Goal: Download file/media

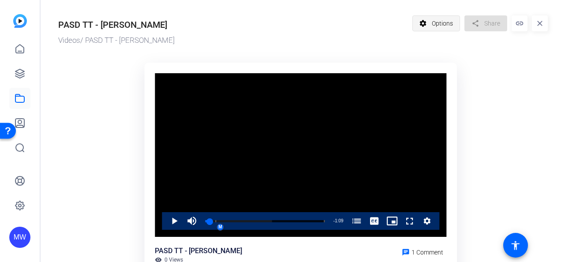
click at [432, 21] on span "Options" at bounding box center [442, 23] width 21 height 17
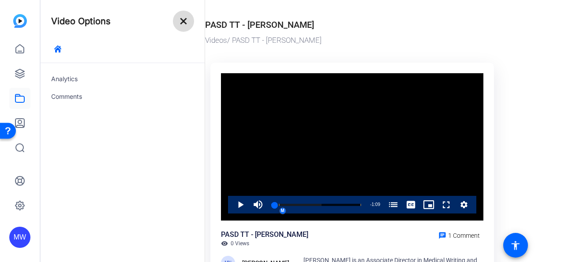
click at [180, 23] on mat-icon "close" at bounding box center [183, 21] width 11 height 11
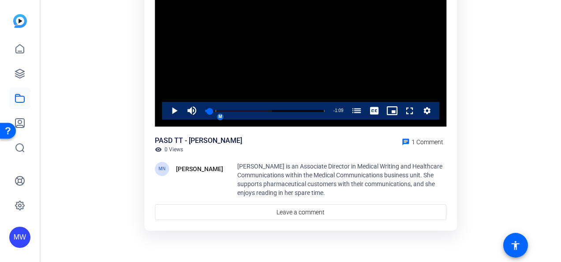
scroll to position [110, 0]
click at [422, 106] on button "Video Player" at bounding box center [428, 111] width 18 height 18
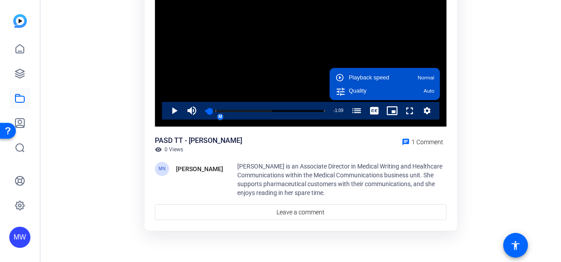
scroll to position [0, 0]
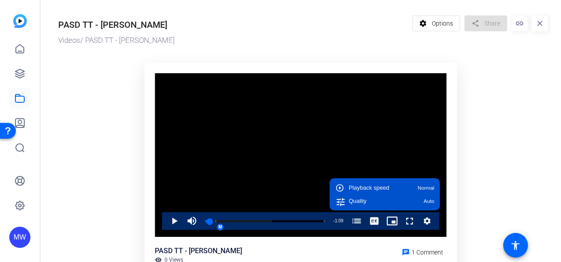
click at [236, 88] on video "Video Player" at bounding box center [301, 155] width 292 height 164
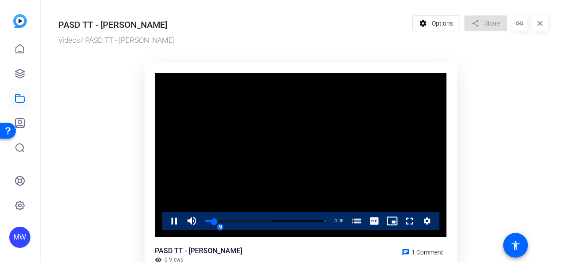
drag, startPoint x: 252, startPoint y: 148, endPoint x: 211, endPoint y: 129, distance: 45.2
click at [211, 129] on video "Video Player" at bounding box center [301, 155] width 292 height 164
click at [19, 74] on icon at bounding box center [20, 73] width 11 height 11
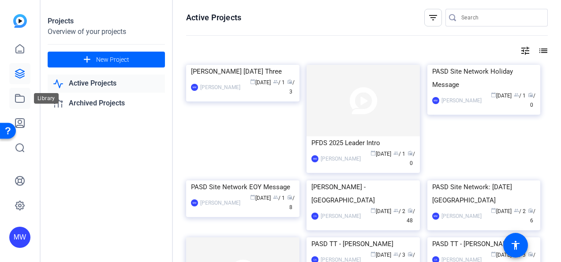
click at [24, 106] on link at bounding box center [19, 98] width 21 height 21
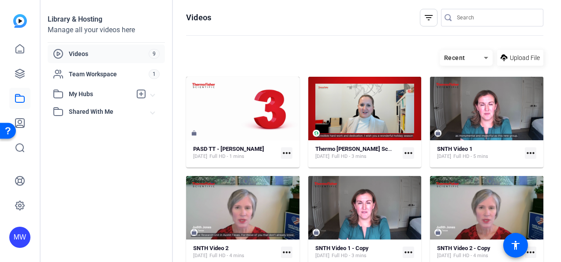
click at [259, 155] on div "PASD TT - Liz Olbrich Aug 6, 2025 Full HD - 1 mins" at bounding box center [235, 153] width 84 height 15
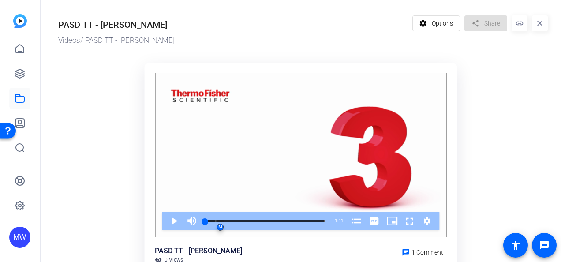
click at [77, 153] on ktd-grid "Video Player is loading. Play Video Play Mute Current Time 0:00 / Duration 1:11…" at bounding box center [303, 202] width 490 height 291
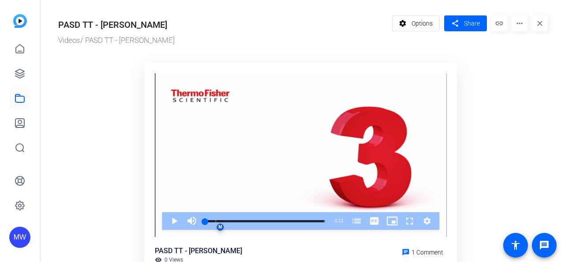
click at [518, 24] on mat-icon "more_horiz" at bounding box center [520, 23] width 16 height 16
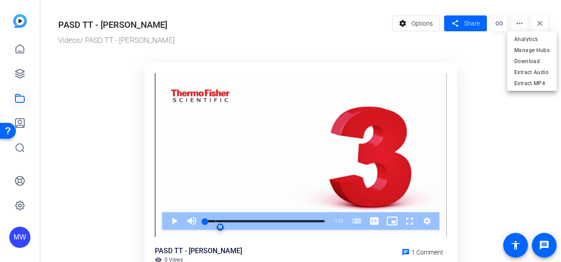
click at [411, 25] on div at bounding box center [280, 131] width 561 height 262
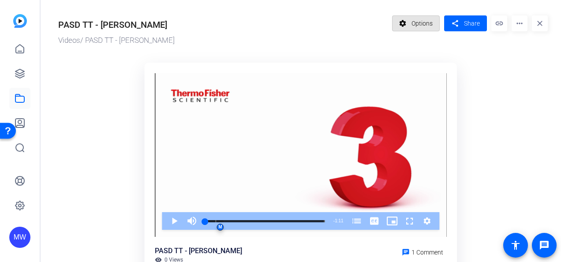
click at [412, 25] on span "Options" at bounding box center [422, 23] width 21 height 17
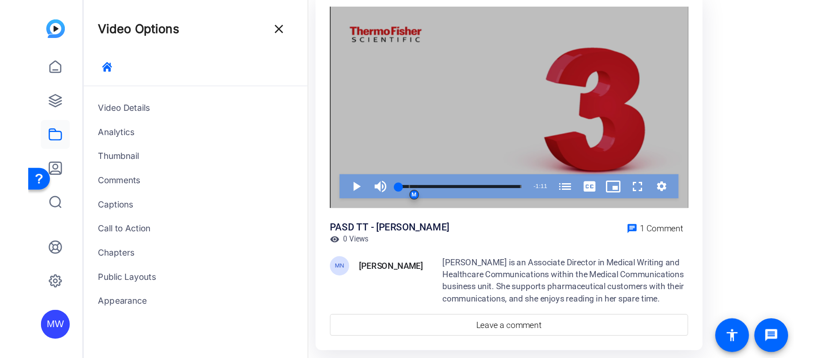
scroll to position [69, 0]
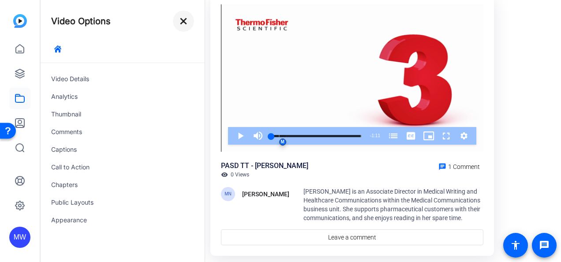
click at [181, 25] on mat-icon "close" at bounding box center [183, 21] width 11 height 11
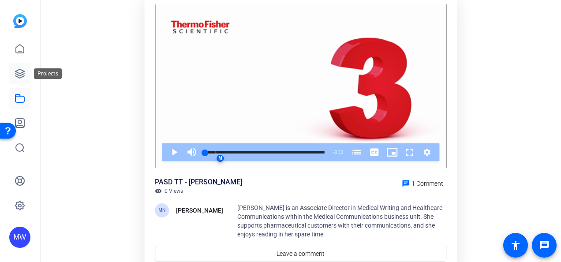
click at [19, 77] on icon at bounding box center [20, 73] width 11 height 11
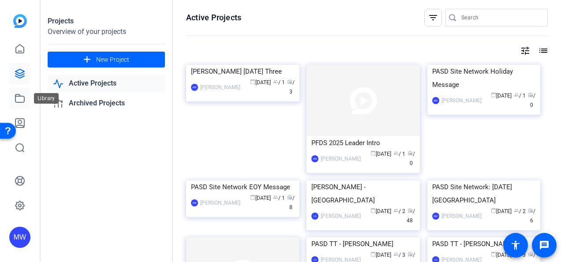
click at [26, 100] on link at bounding box center [19, 98] width 21 height 21
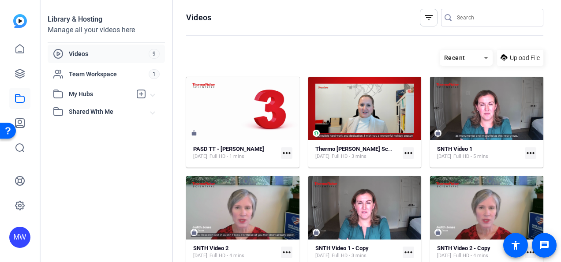
click at [288, 156] on mat-icon "more_horiz" at bounding box center [286, 152] width 11 height 11
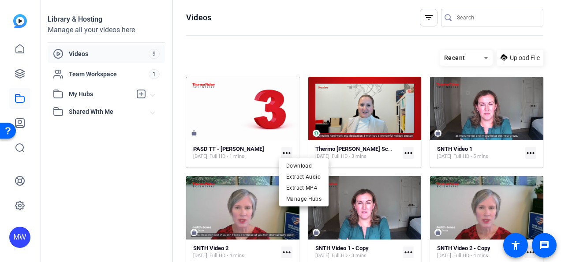
click at [226, 123] on div at bounding box center [280, 131] width 561 height 262
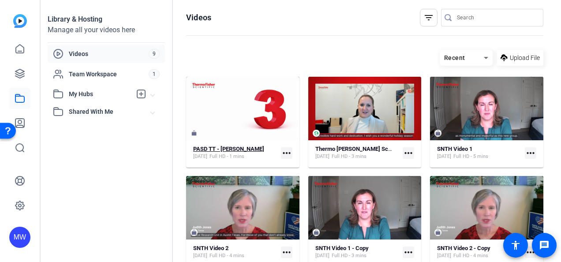
click at [217, 147] on strong "PASD TT - Liz Olbrich" at bounding box center [228, 149] width 71 height 7
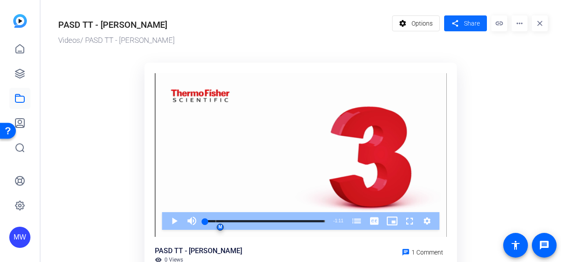
click at [458, 21] on span at bounding box center [465, 23] width 43 height 21
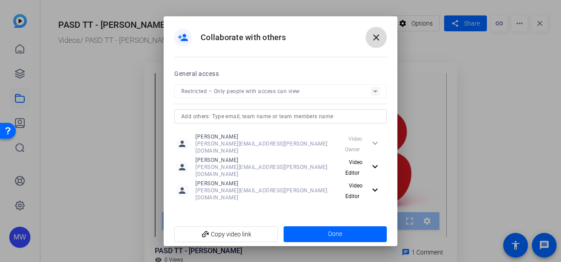
click at [375, 43] on mat-icon "close" at bounding box center [376, 37] width 11 height 11
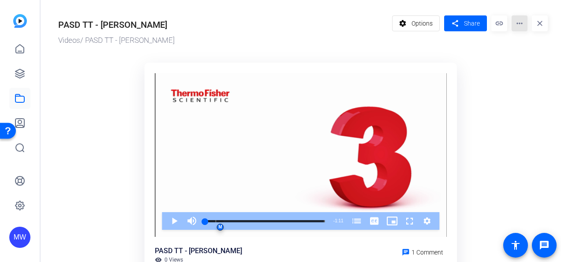
click at [516, 27] on mat-icon "more_horiz" at bounding box center [520, 23] width 16 height 16
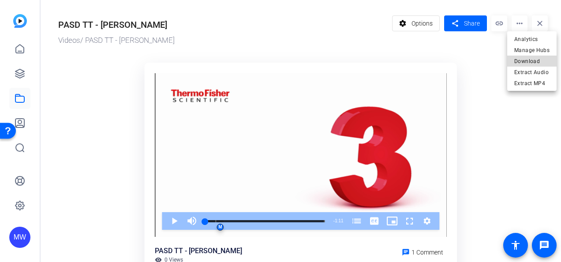
click at [535, 63] on span "Download" at bounding box center [531, 61] width 35 height 11
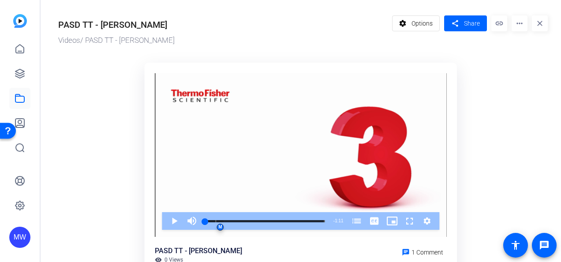
click at [529, 84] on ktd-grid "Video Player is loading. Play Video Play Mute Current Time 0:00 / Duration 1:11…" at bounding box center [303, 202] width 490 height 291
click at [423, 22] on span "Options" at bounding box center [422, 23] width 21 height 17
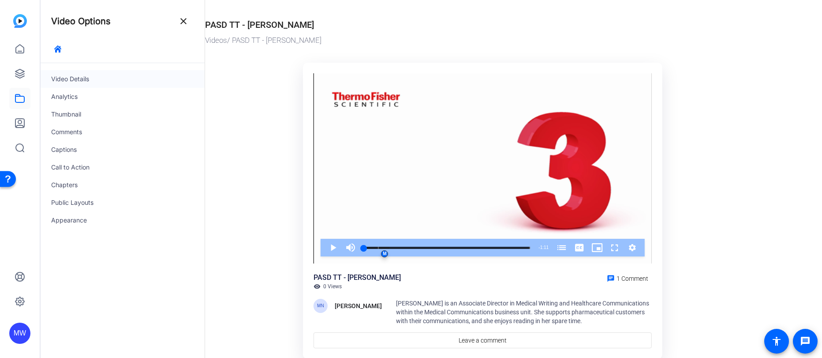
click at [71, 79] on div "Video Details" at bounding box center [123, 79] width 164 height 18
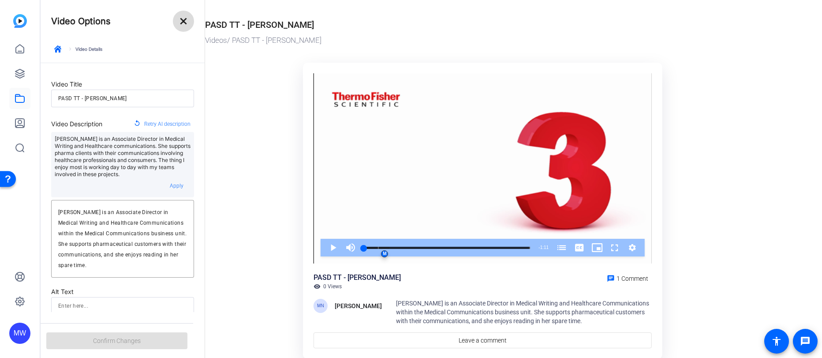
click at [188, 22] on mat-icon "close" at bounding box center [183, 21] width 11 height 11
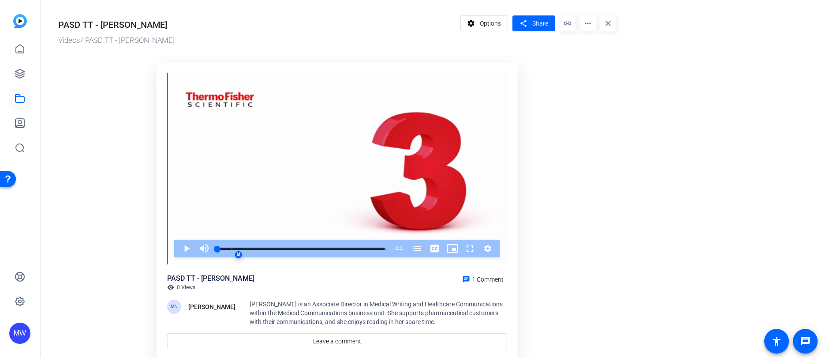
click at [561, 27] on mat-icon "more_horiz" at bounding box center [588, 23] width 16 height 16
click at [492, 25] on div at bounding box center [411, 179] width 822 height 358
click at [476, 25] on mat-icon "settings" at bounding box center [471, 23] width 11 height 17
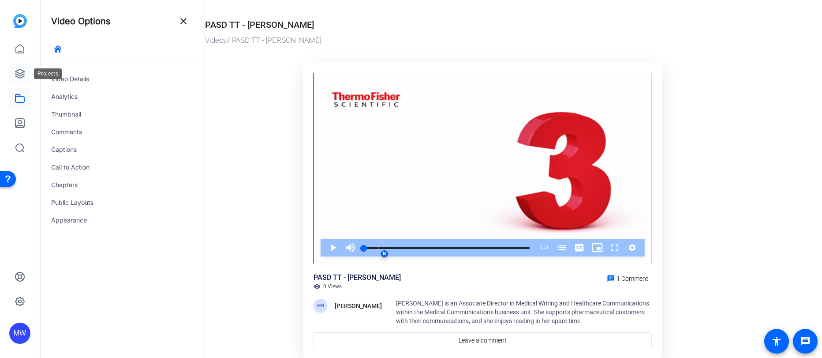
click at [18, 79] on icon at bounding box center [20, 73] width 11 height 11
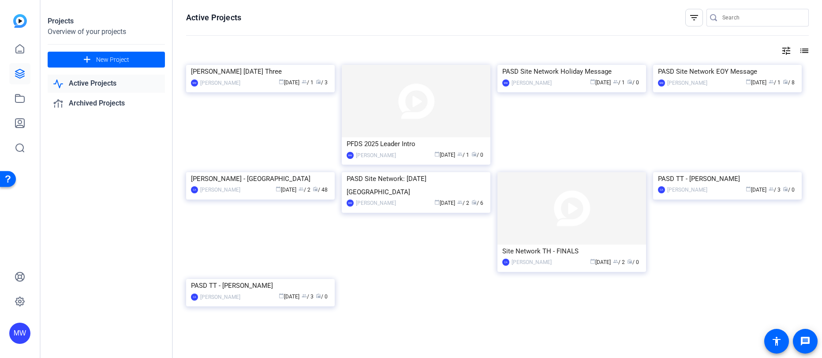
click at [210, 172] on img at bounding box center [260, 172] width 149 height 0
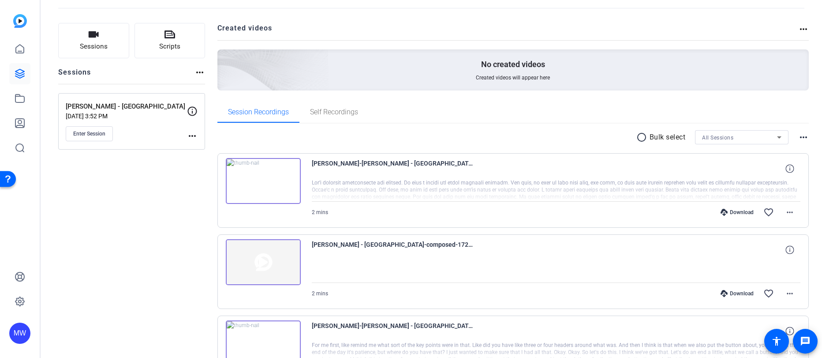
scroll to position [42, 0]
click at [319, 111] on span "Self Recordings" at bounding box center [334, 111] width 48 height 7
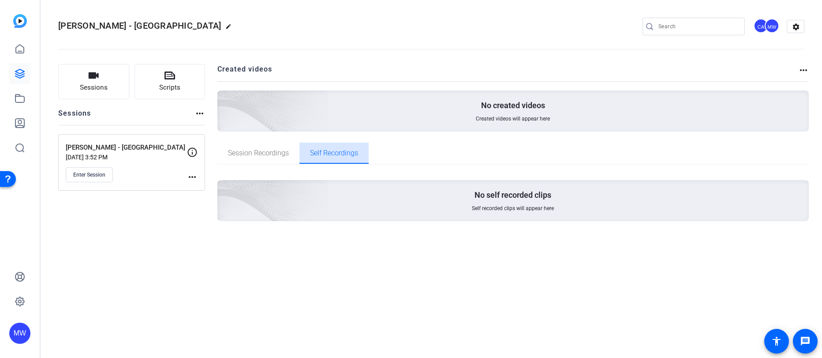
scroll to position [0, 0]
click at [22, 68] on icon at bounding box center [20, 73] width 11 height 11
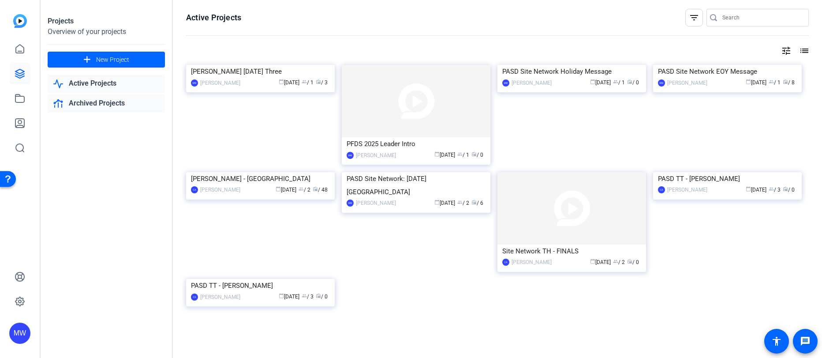
click at [93, 97] on link "Archived Projects" at bounding box center [106, 103] width 117 height 18
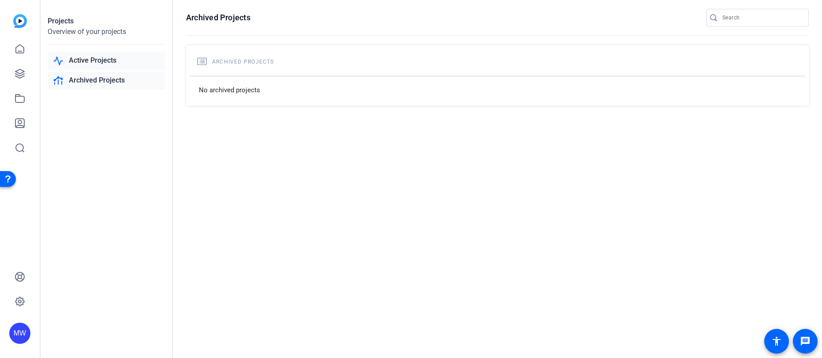
click at [70, 60] on link "Active Projects" at bounding box center [106, 61] width 117 height 18
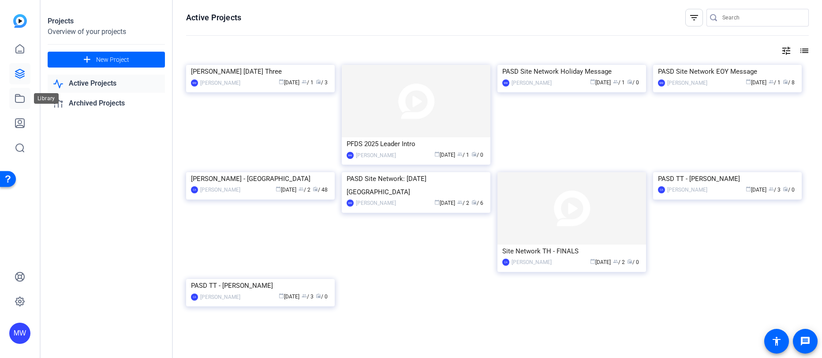
click at [17, 107] on link at bounding box center [19, 98] width 21 height 21
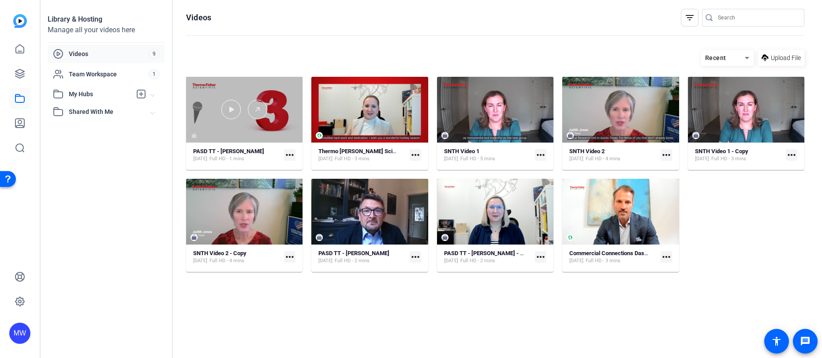
click at [190, 134] on div at bounding box center [244, 110] width 116 height 66
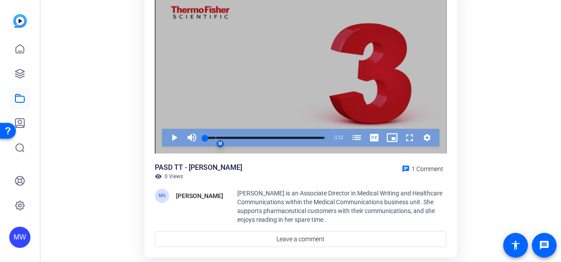
scroll to position [84, 0]
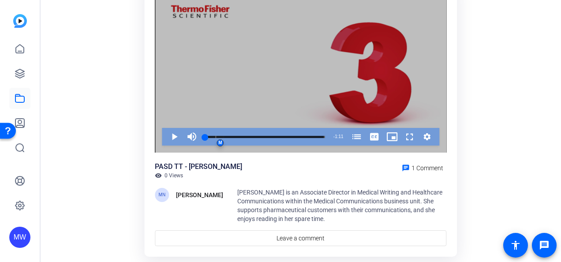
click at [431, 134] on icon "Video Player" at bounding box center [427, 136] width 9 height 11
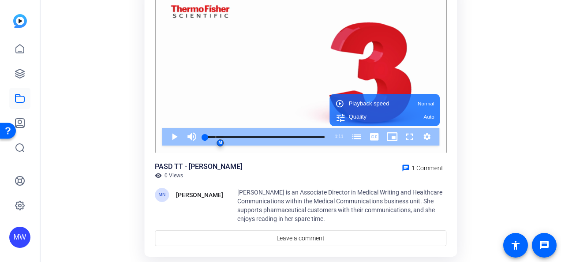
click at [527, 111] on ktd-grid "Video Player is loading. Play Video Play Mute Current Time 0:00 / Duration 1:11…" at bounding box center [303, 118] width 490 height 291
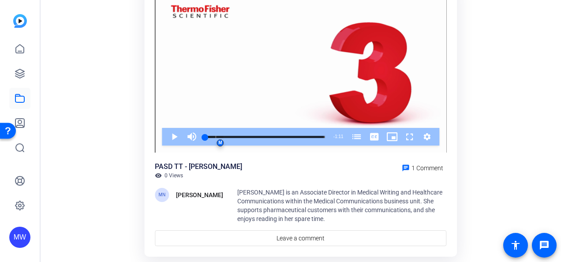
click at [101, 59] on ktd-grid "Video Player is loading. Play Video Play Mute Current Time 0:00 / Duration 1:11…" at bounding box center [303, 118] width 490 height 291
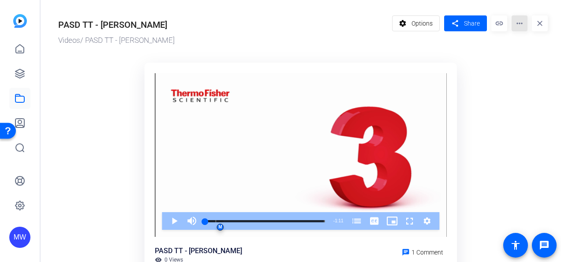
click at [517, 20] on mat-icon "more_horiz" at bounding box center [520, 23] width 16 height 16
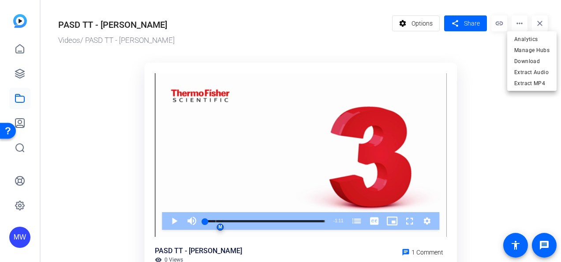
click at [404, 19] on div at bounding box center [280, 131] width 561 height 262
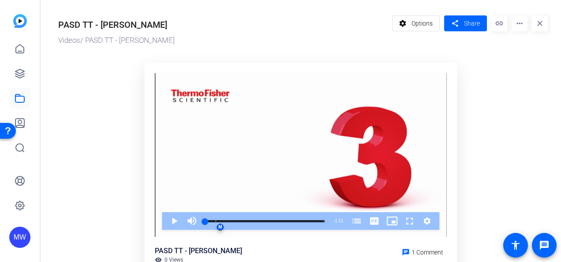
click at [404, 19] on mat-icon "settings" at bounding box center [403, 23] width 11 height 17
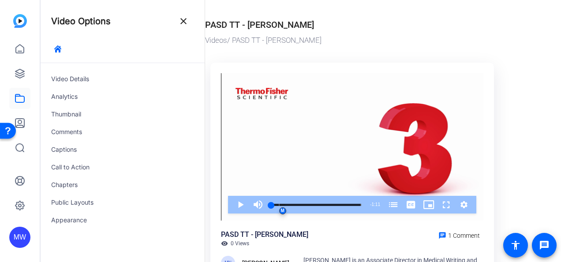
click at [344, 42] on div "Videos / PASD TT - Liz Olbrich" at bounding box center [352, 40] width 294 height 11
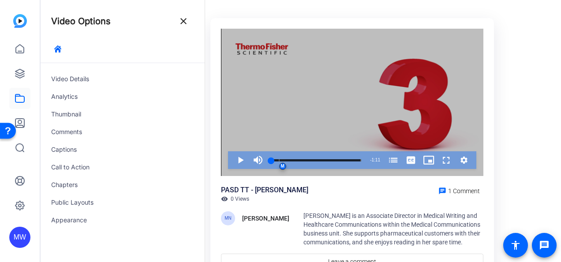
scroll to position [52, 0]
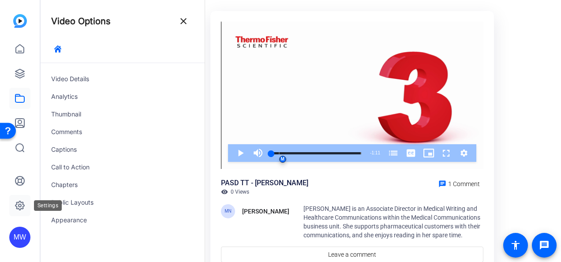
click at [25, 203] on icon at bounding box center [20, 205] width 11 height 11
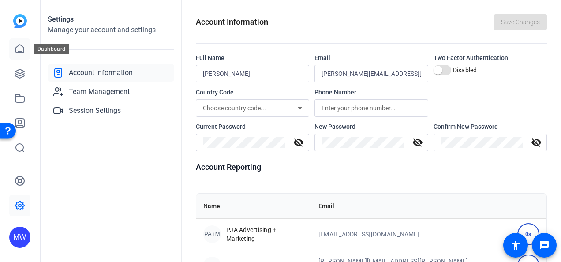
click at [19, 49] on icon at bounding box center [20, 49] width 11 height 11
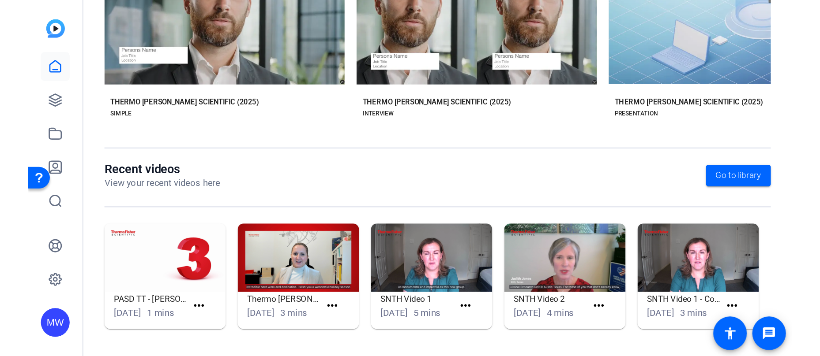
scroll to position [236, 0]
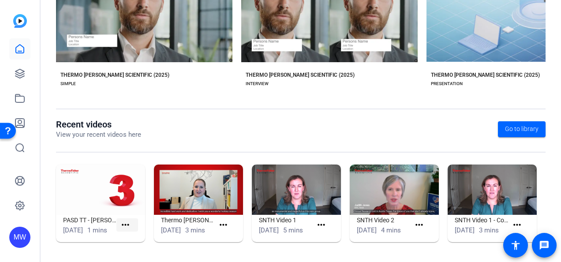
click at [128, 228] on span at bounding box center [127, 224] width 22 height 21
click at [128, 227] on span at bounding box center [127, 224] width 22 height 21
click at [123, 221] on mat-icon "more_horiz" at bounding box center [125, 225] width 11 height 11
click at [92, 216] on div at bounding box center [280, 131] width 561 height 262
click at [95, 173] on img at bounding box center [100, 190] width 89 height 50
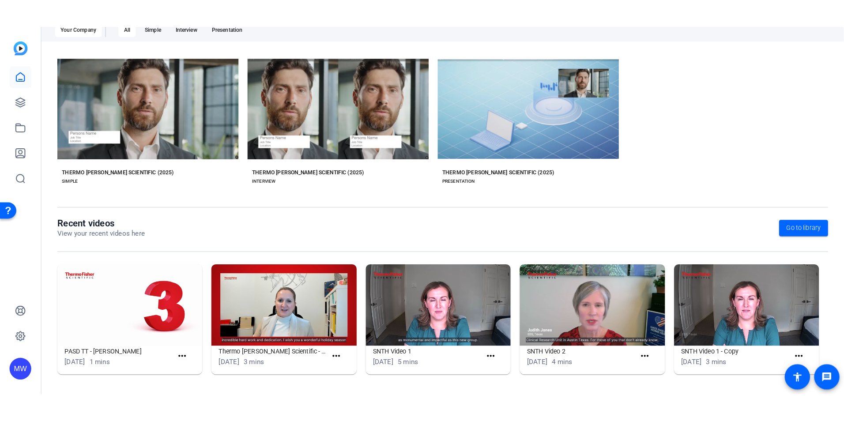
scroll to position [100, 0]
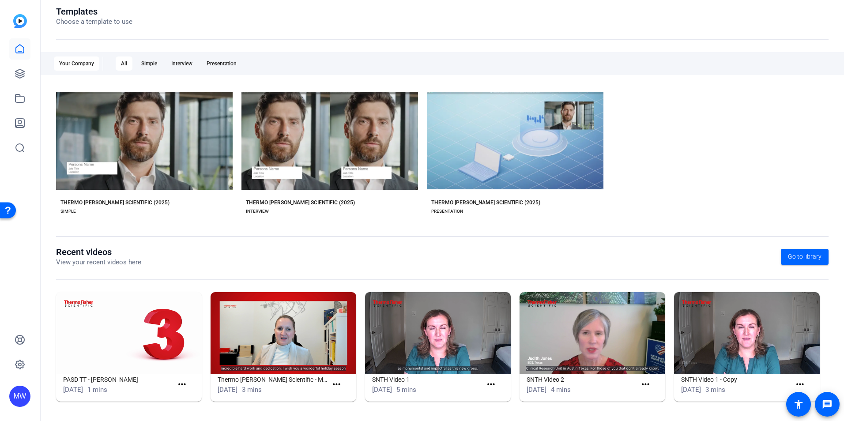
click at [144, 262] on img at bounding box center [129, 333] width 146 height 82
click at [187, 262] on span at bounding box center [184, 384] width 22 height 21
click at [181, 262] on mat-icon "more_horiz" at bounding box center [181, 384] width 11 height 11
click at [165, 262] on div at bounding box center [422, 210] width 844 height 421
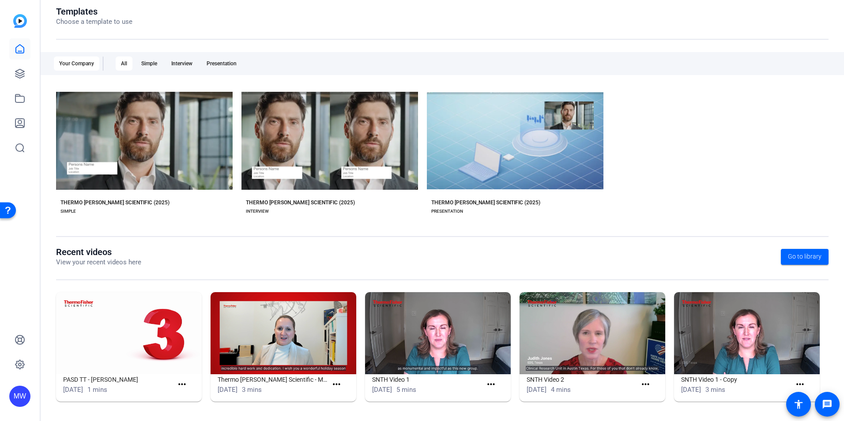
click at [71, 262] on img at bounding box center [129, 333] width 146 height 82
click at [115, 262] on img at bounding box center [129, 333] width 146 height 82
click at [181, 262] on img at bounding box center [129, 333] width 146 height 82
click at [179, 262] on span at bounding box center [184, 384] width 22 height 21
click at [145, 262] on img at bounding box center [129, 333] width 146 height 82
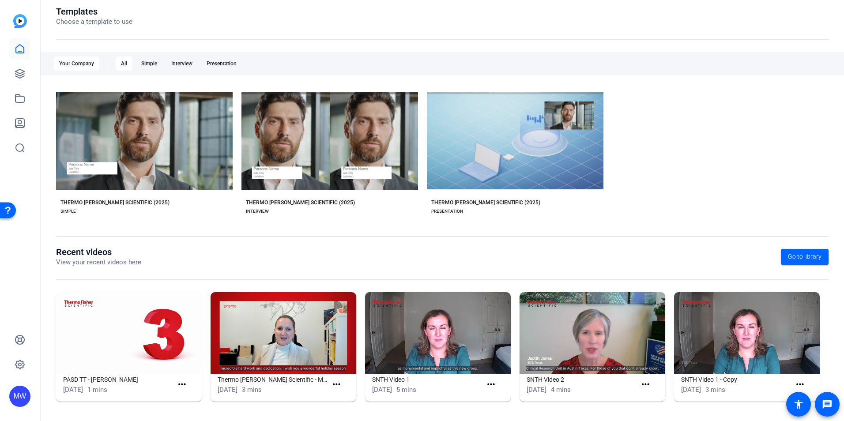
click at [145, 262] on img at bounding box center [129, 333] width 146 height 82
click at [155, 262] on img at bounding box center [129, 333] width 146 height 82
click at [120, 262] on img at bounding box center [129, 333] width 146 height 82
click at [156, 262] on mat-card-content "PASD TT - Liz Olbrich Aug 6, 2025 1 mins more_horiz" at bounding box center [129, 388] width 146 height 28
click at [175, 262] on img at bounding box center [129, 333] width 146 height 82
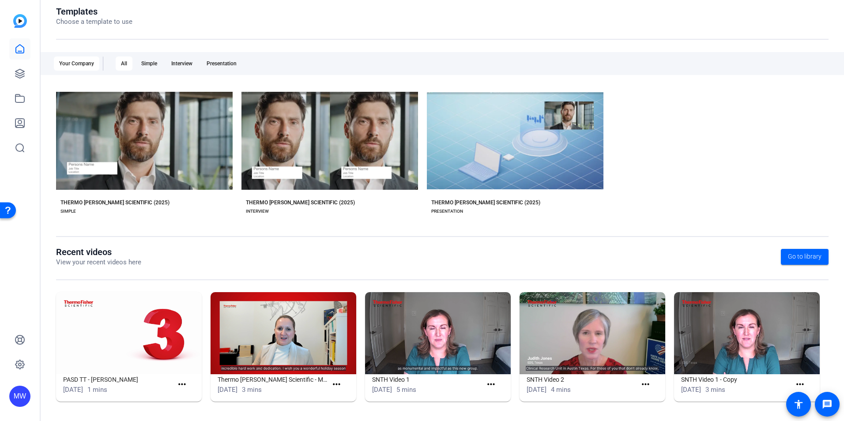
click at [150, 262] on img at bounding box center [129, 333] width 146 height 82
click at [105, 262] on img at bounding box center [129, 333] width 146 height 82
click at [120, 262] on img at bounding box center [129, 333] width 146 height 82
click at [128, 262] on img at bounding box center [129, 333] width 146 height 82
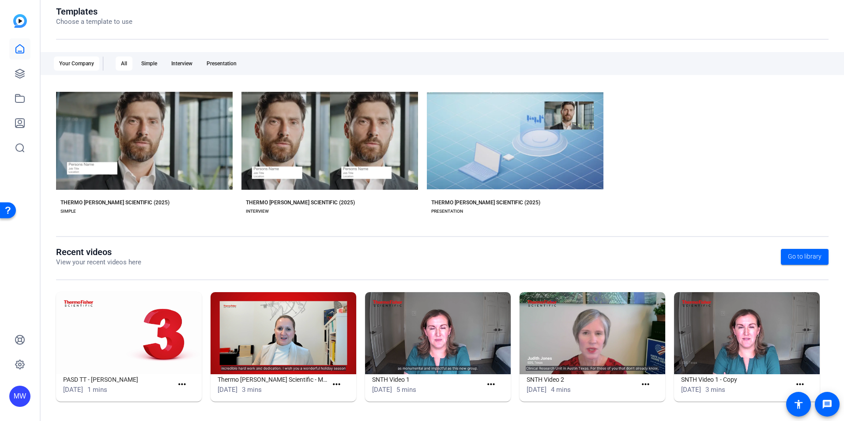
click at [169, 262] on img at bounding box center [129, 333] width 146 height 82
drag, startPoint x: 170, startPoint y: 318, endPoint x: 160, endPoint y: 330, distance: 15.7
click at [160, 262] on img at bounding box center [129, 333] width 146 height 82
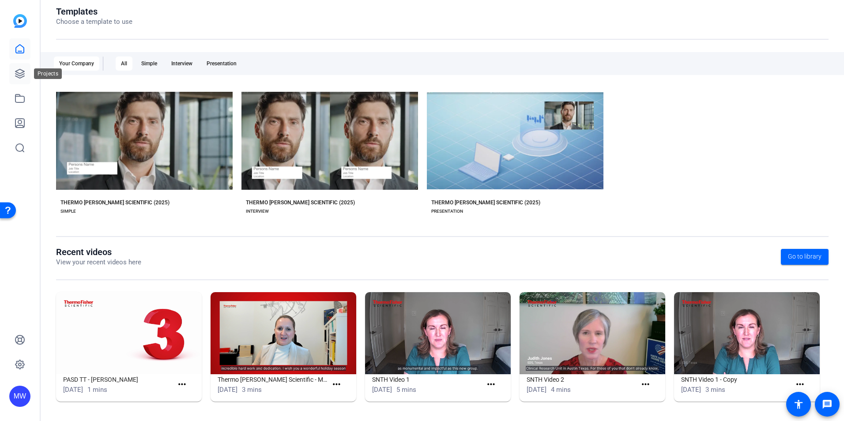
click at [13, 73] on link at bounding box center [19, 73] width 21 height 21
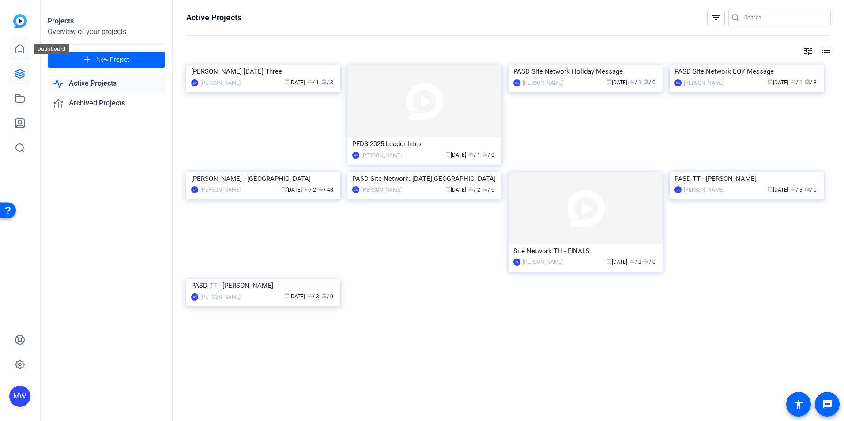
click at [21, 54] on link at bounding box center [19, 48] width 21 height 21
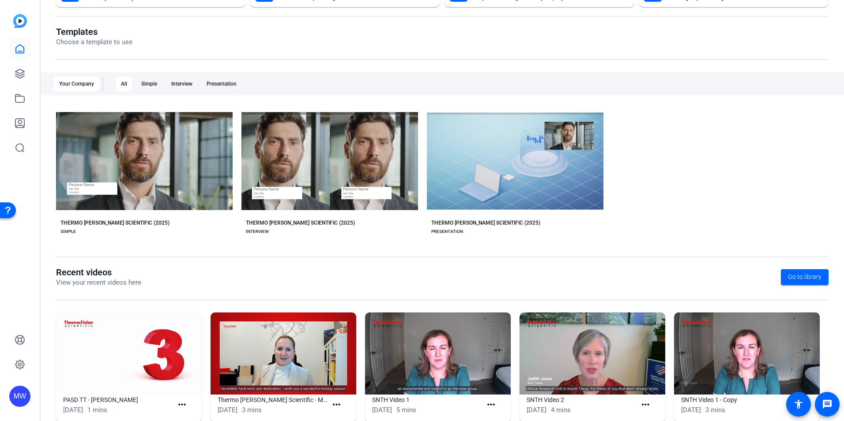
scroll to position [100, 0]
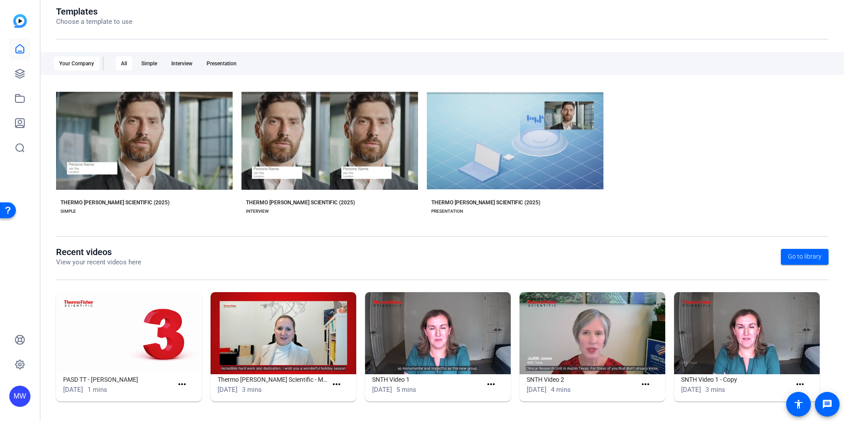
click at [147, 262] on img at bounding box center [129, 333] width 146 height 82
click at [173, 262] on span at bounding box center [184, 384] width 22 height 21
click at [187, 262] on span at bounding box center [184, 384] width 22 height 21
click at [184, 262] on mat-icon "more_horiz" at bounding box center [181, 384] width 11 height 11
click at [188, 262] on span "View" at bounding box center [200, 397] width 35 height 11
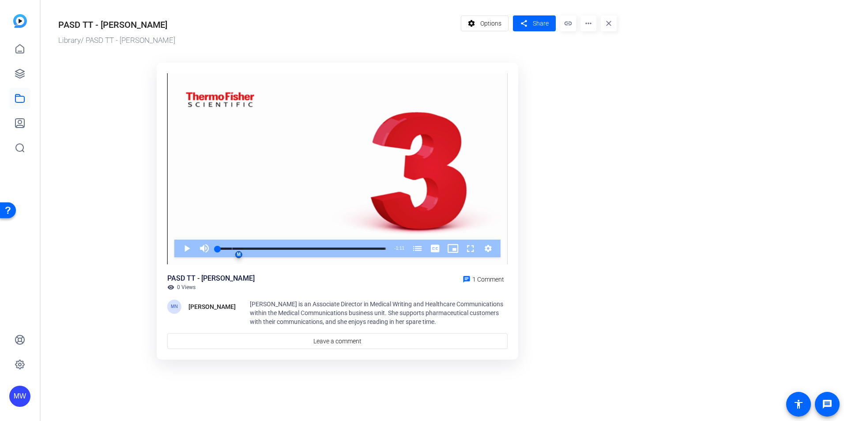
click at [561, 23] on mat-icon "more_horiz" at bounding box center [588, 23] width 16 height 16
click at [561, 24] on div at bounding box center [422, 210] width 844 height 421
click at [561, 22] on mat-icon "link" at bounding box center [568, 23] width 16 height 16
click at [486, 25] on span "Options" at bounding box center [490, 23] width 21 height 17
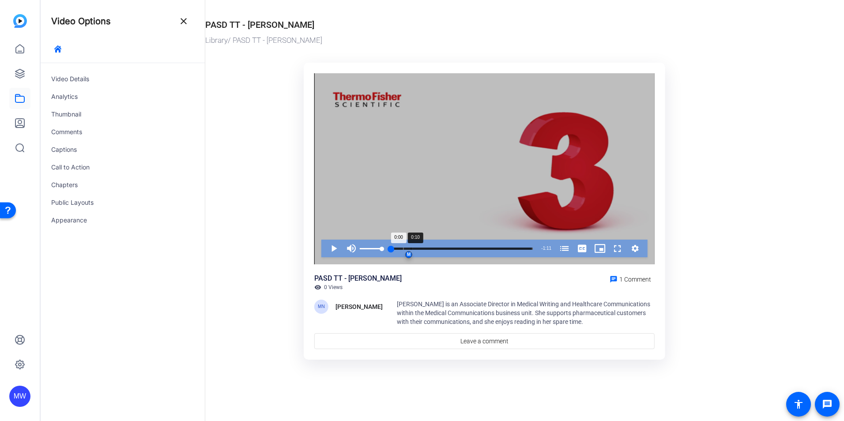
drag, startPoint x: 379, startPoint y: 247, endPoint x: 411, endPoint y: 244, distance: 31.4
click at [411, 244] on div "Play Mute 100% Current Time 0:00 / Duration 1:11 Loaded : 15.60% 0:10 0:00 Abou…" at bounding box center [484, 249] width 326 height 18
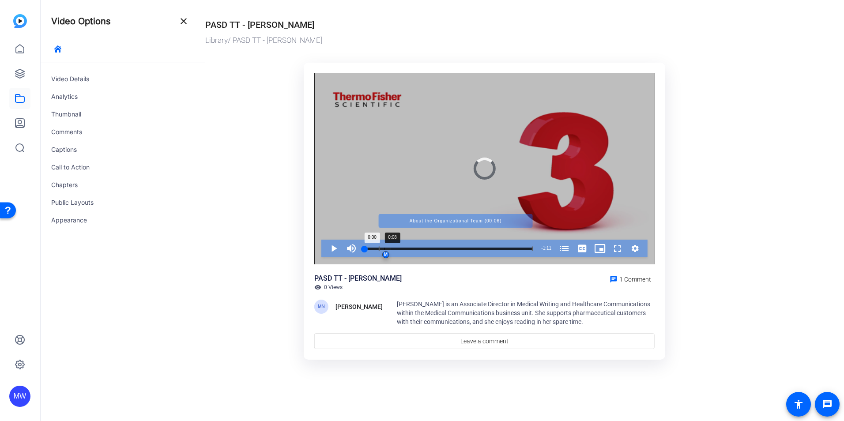
click at [384, 247] on div "Progress Bar" at bounding box center [456, 248] width 154 height 4
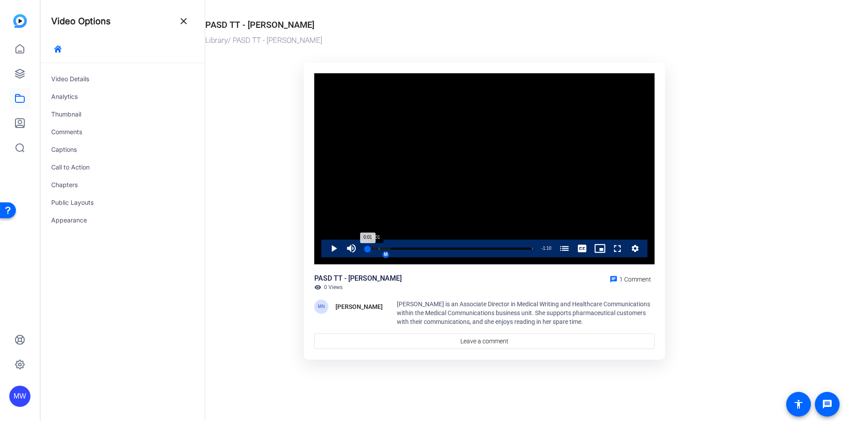
click at [368, 248] on div "Loaded : 15.60% 0:01 0:01 About the Organizational Team (00:06) M" at bounding box center [448, 249] width 168 height 2
click at [393, 248] on div "Progress Bar" at bounding box center [456, 248] width 154 height 4
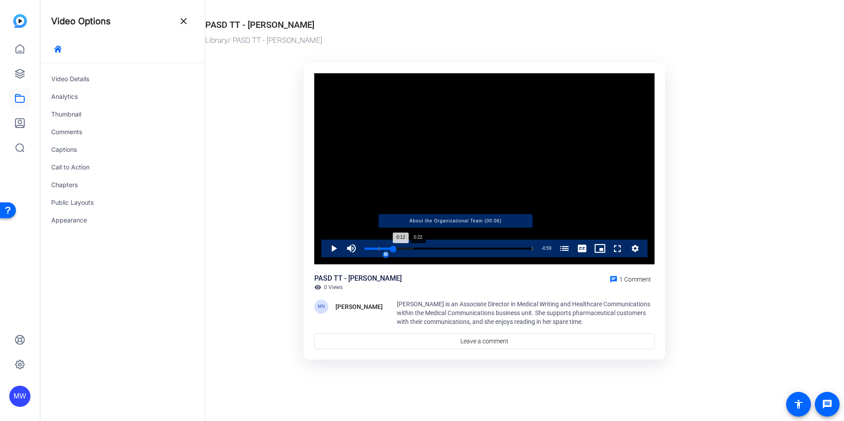
click at [417, 249] on div "Progress Bar" at bounding box center [456, 248] width 154 height 4
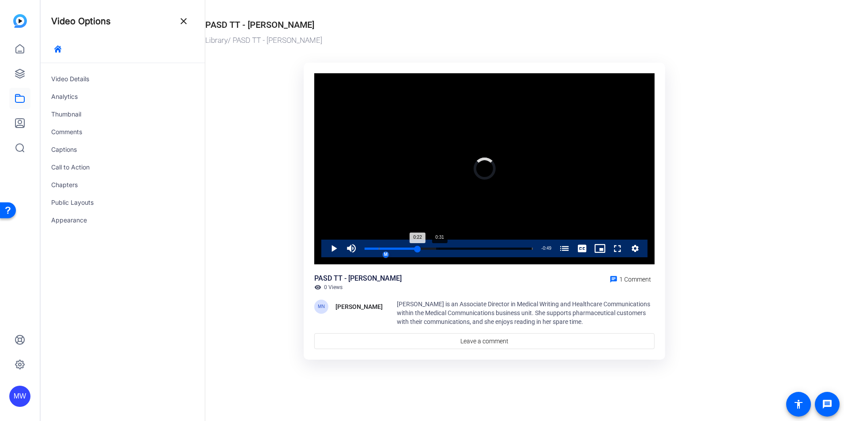
click at [439, 252] on div "M" at bounding box center [448, 254] width 168 height 7
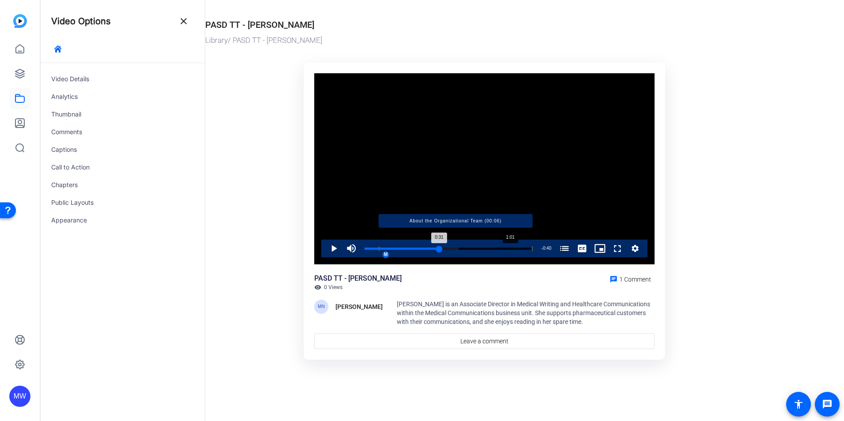
click at [510, 249] on div "Progress Bar" at bounding box center [456, 248] width 154 height 4
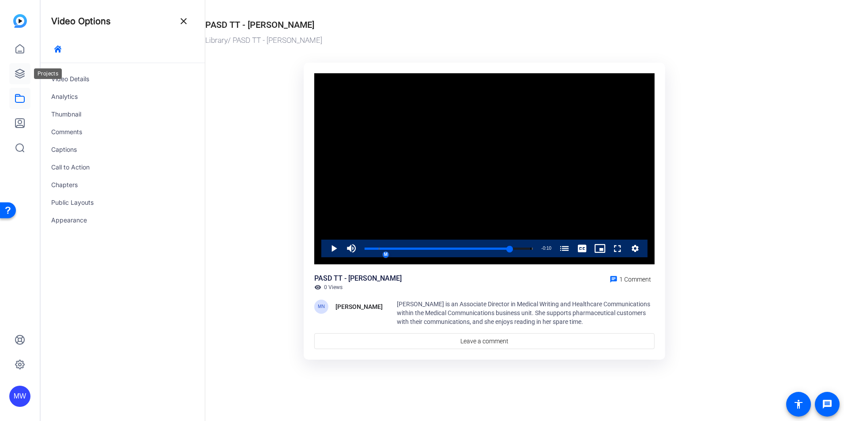
click at [22, 77] on icon at bounding box center [19, 73] width 9 height 9
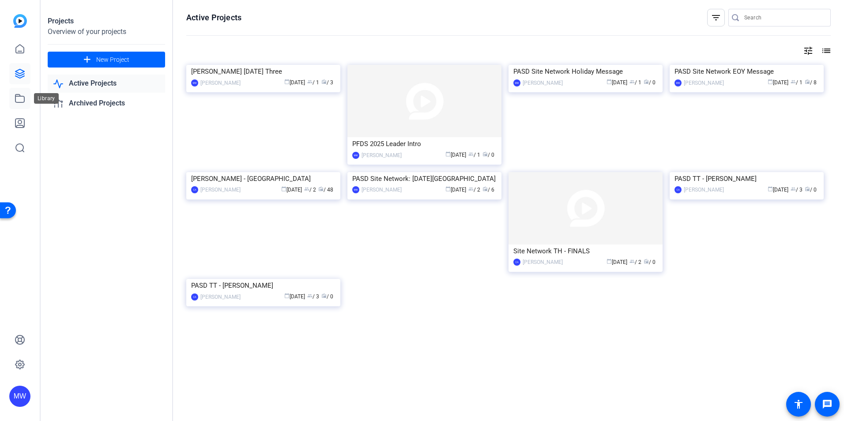
click at [19, 97] on icon at bounding box center [19, 98] width 9 height 8
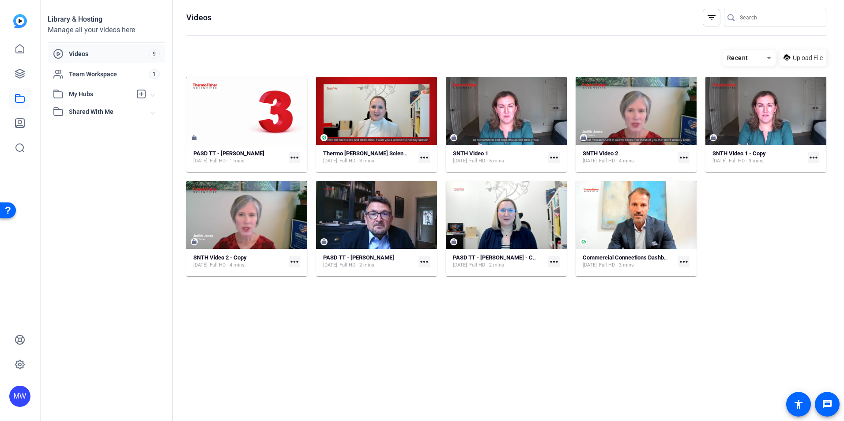
click at [288, 158] on div "PASD TT - Liz Olbrich Aug 6, 2025 Full HD - 1 mins more_horiz" at bounding box center [246, 157] width 107 height 15
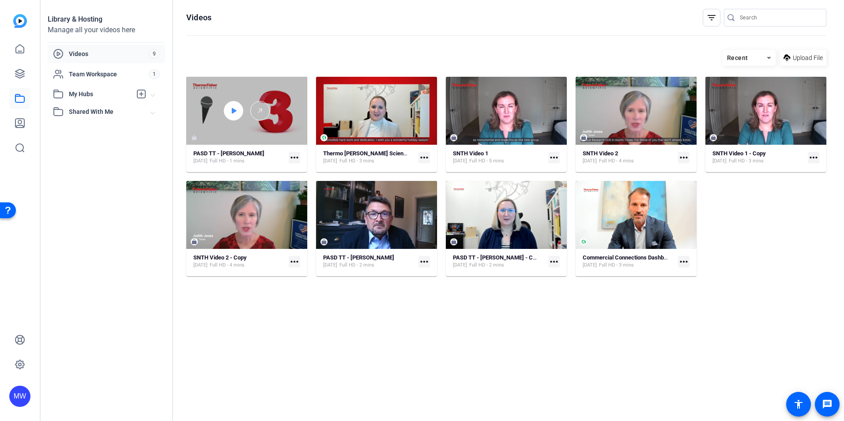
click at [241, 107] on div at bounding box center [233, 110] width 19 height 19
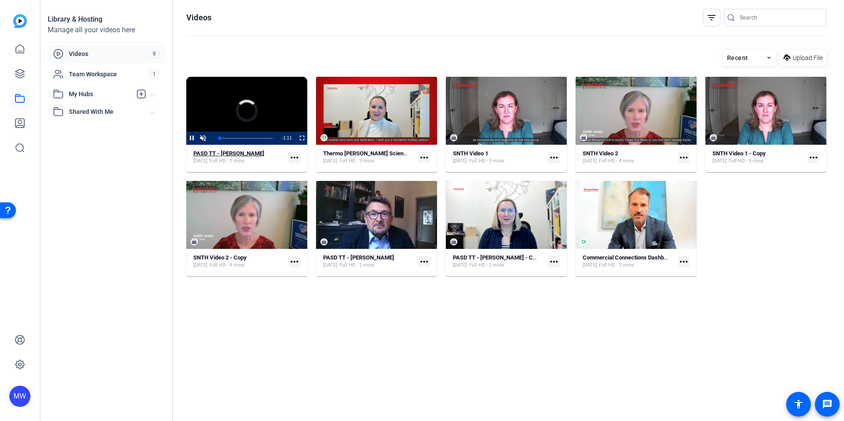
click at [240, 153] on strong "PASD TT - Liz Olbrich" at bounding box center [228, 153] width 71 height 7
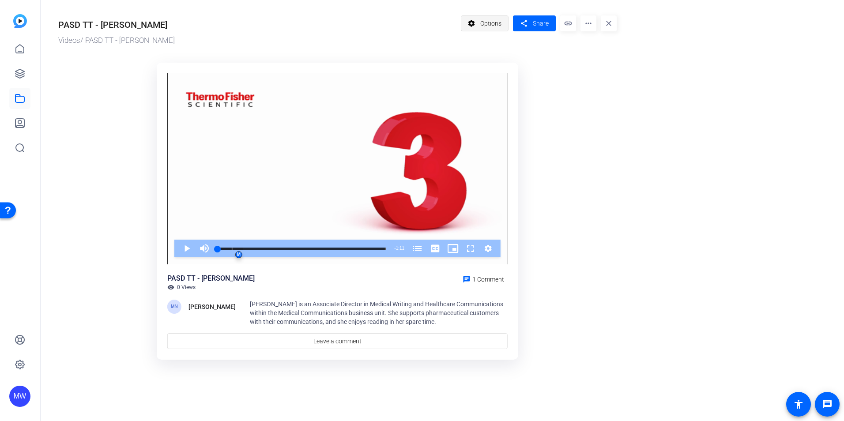
click at [495, 29] on span "Options" at bounding box center [490, 23] width 21 height 17
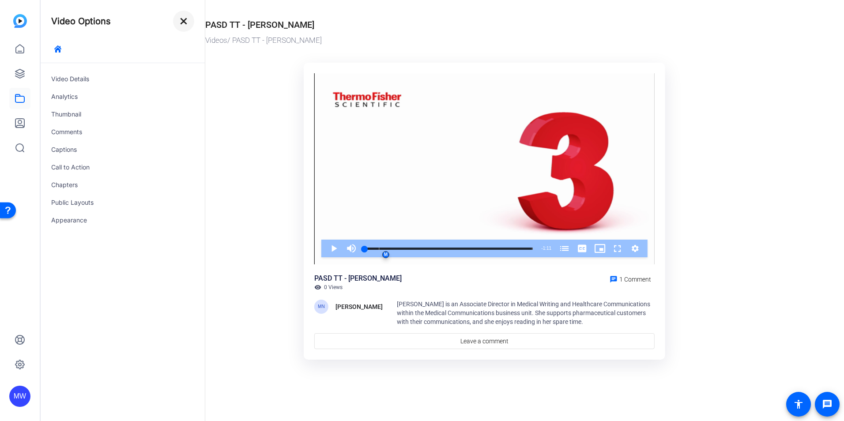
click at [188, 20] on mat-icon "close" at bounding box center [183, 21] width 11 height 11
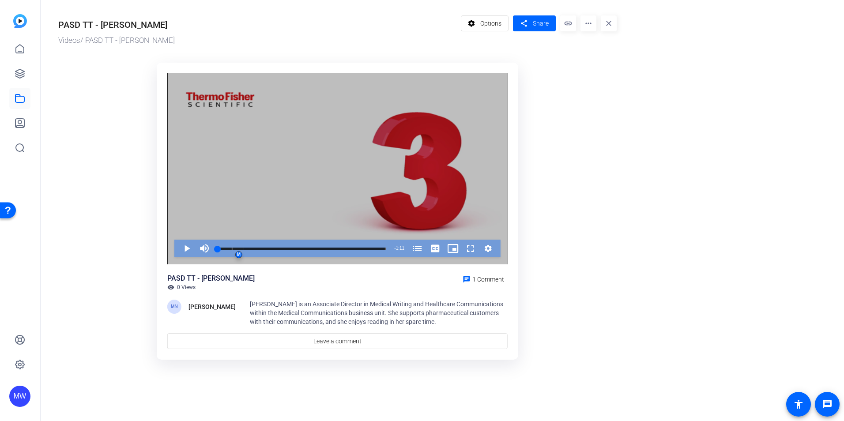
click at [494, 249] on button "Video Player" at bounding box center [488, 249] width 18 height 18
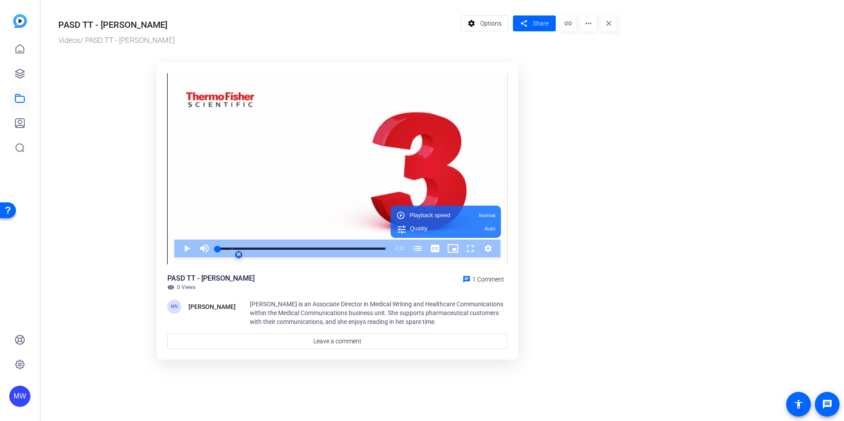
click at [373, 262] on span "Liz Olbrich is an Associate Director in Medical Writing and Healthcare Communic…" at bounding box center [376, 312] width 253 height 25
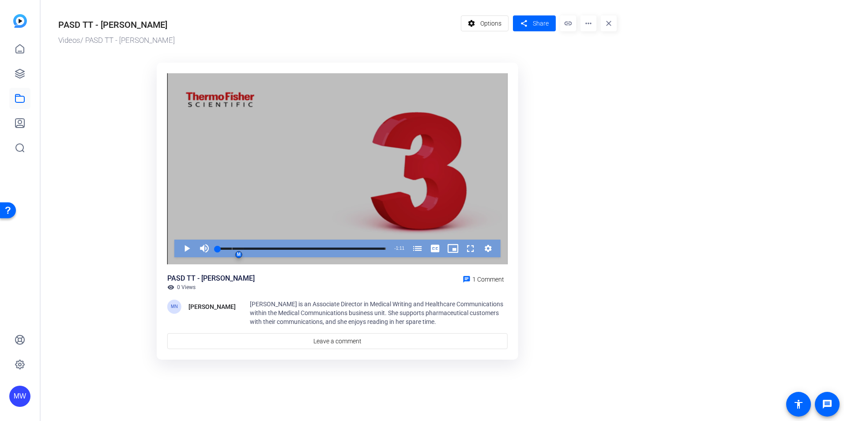
click at [289, 176] on div "Video Player" at bounding box center [337, 168] width 340 height 191
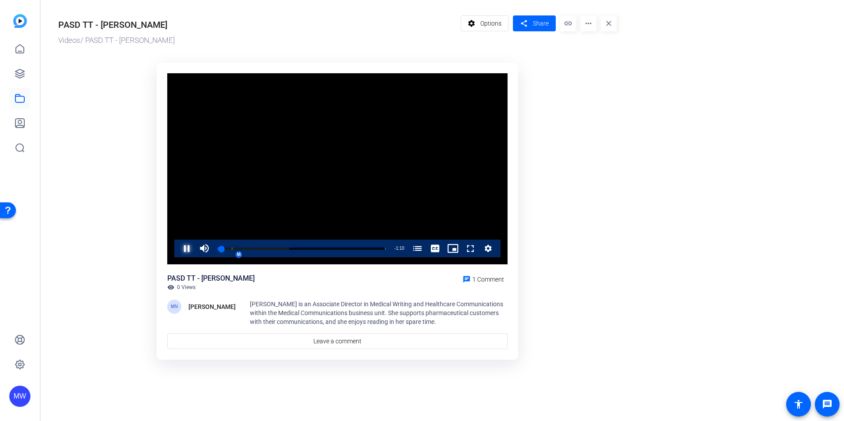
click at [178, 250] on span "Video Player" at bounding box center [178, 249] width 0 height 18
click at [476, 22] on mat-icon "settings" at bounding box center [471, 23] width 11 height 17
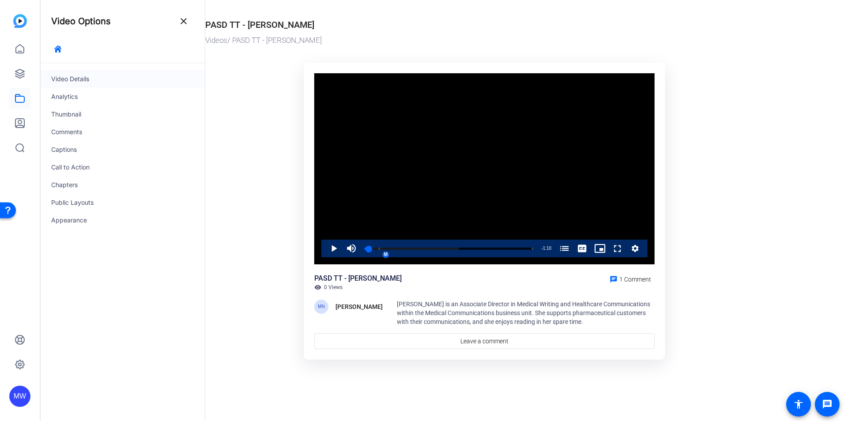
click at [64, 80] on div "Video Details" at bounding box center [123, 79] width 164 height 18
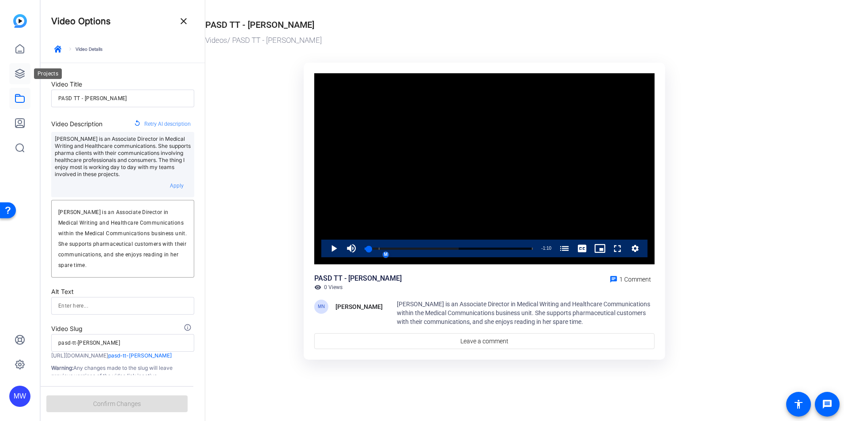
click at [14, 70] on link at bounding box center [19, 73] width 21 height 21
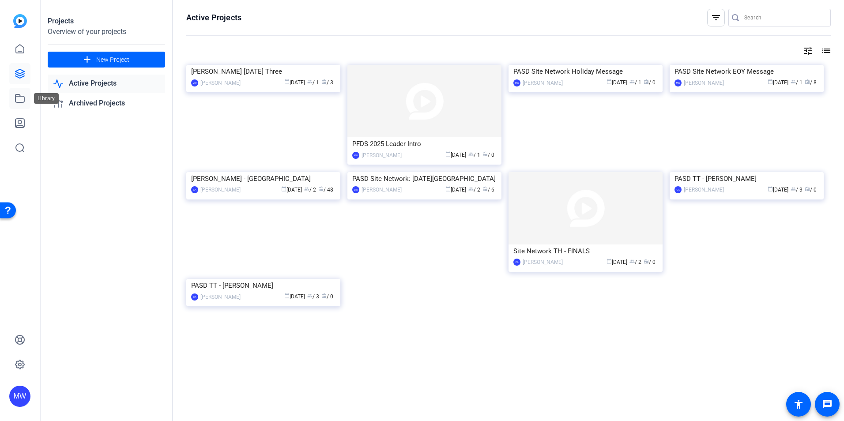
click at [25, 94] on icon at bounding box center [20, 98] width 11 height 11
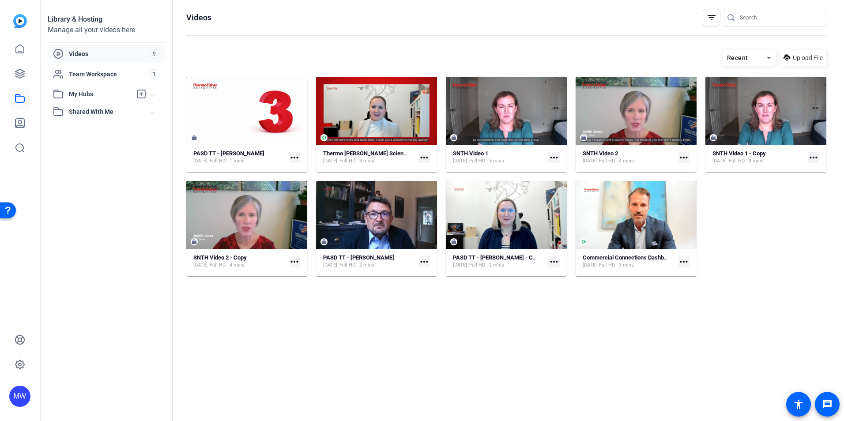
click at [297, 159] on mat-icon "more_horiz" at bounding box center [294, 157] width 11 height 11
click at [229, 155] on div at bounding box center [422, 210] width 844 height 421
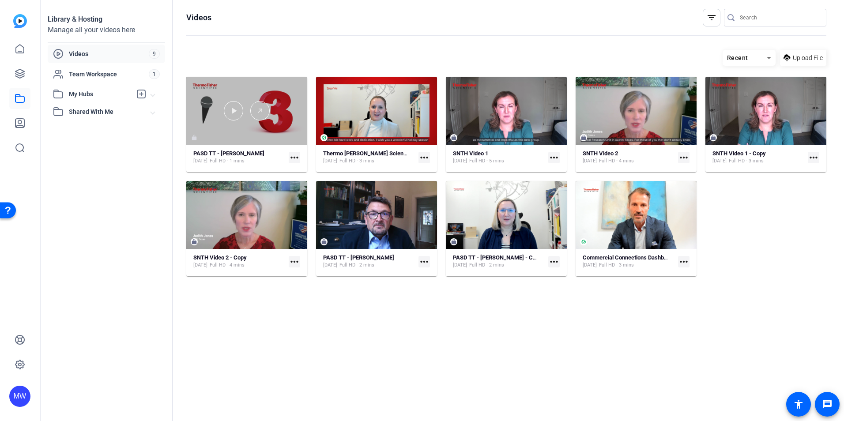
click at [224, 99] on div at bounding box center [246, 111] width 121 height 68
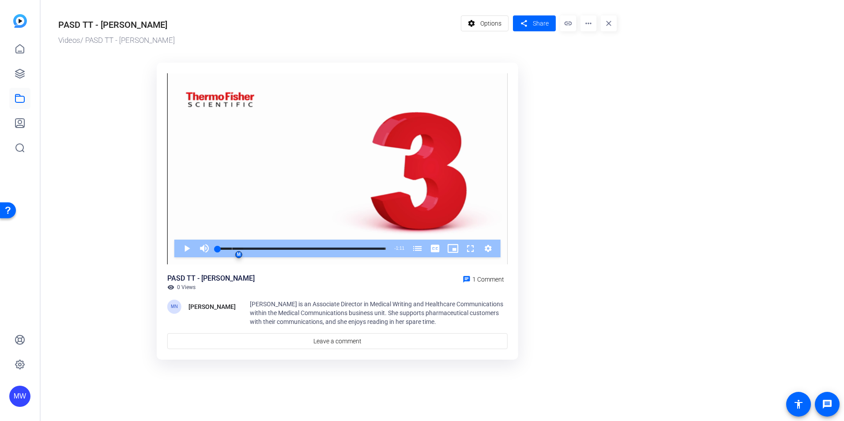
click at [561, 27] on mat-icon "link" at bounding box center [568, 23] width 16 height 16
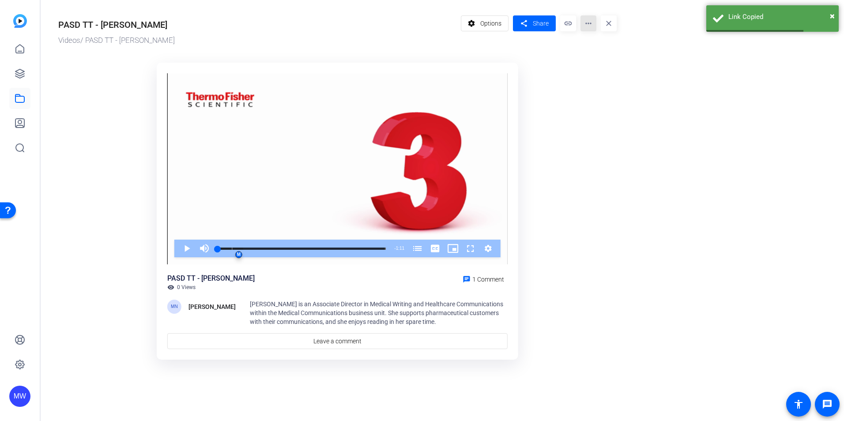
click at [561, 23] on mat-icon "more_horiz" at bounding box center [588, 23] width 16 height 16
click at [486, 26] on div at bounding box center [422, 210] width 844 height 421
click at [487, 26] on span "Options" at bounding box center [490, 23] width 21 height 17
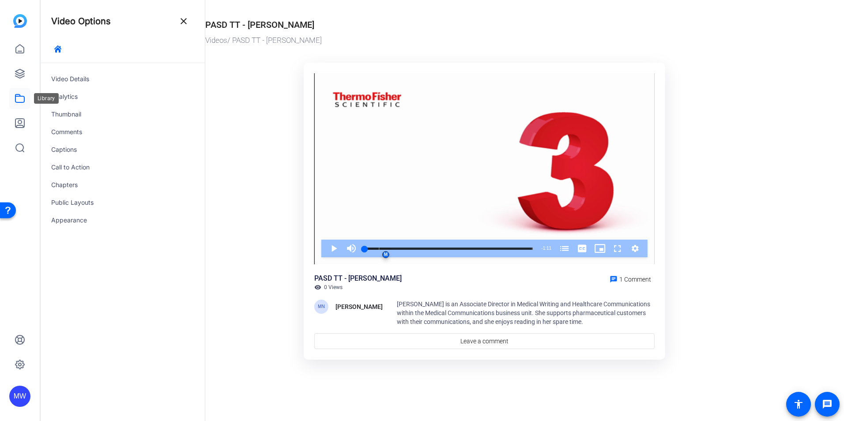
click at [30, 99] on link at bounding box center [19, 98] width 21 height 21
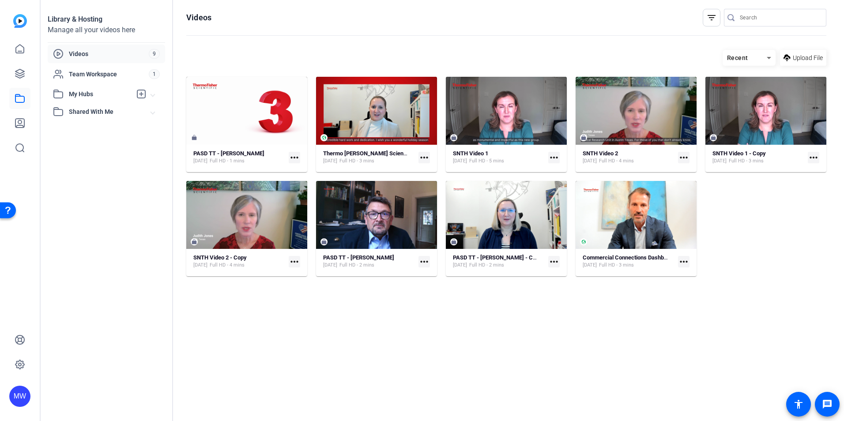
click at [289, 156] on mat-icon "more_horiz" at bounding box center [294, 157] width 11 height 11
click at [119, 73] on div at bounding box center [422, 210] width 844 height 421
click at [112, 73] on span "Team Workspace" at bounding box center [109, 74] width 80 height 9
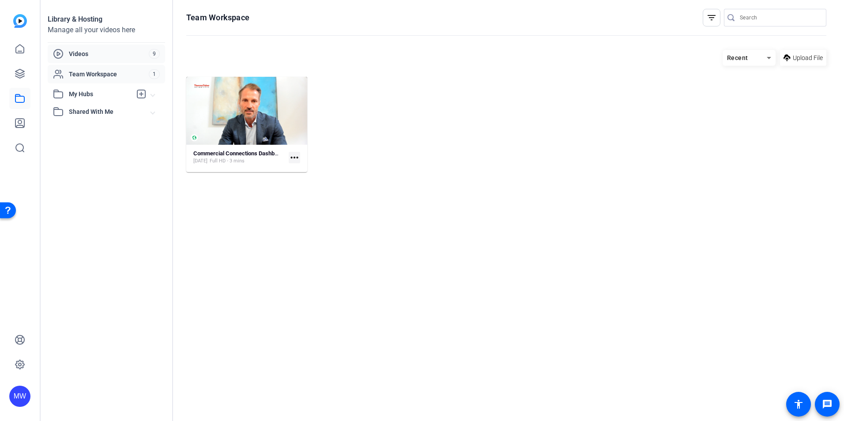
click at [100, 47] on div "Videos 9" at bounding box center [106, 54] width 117 height 19
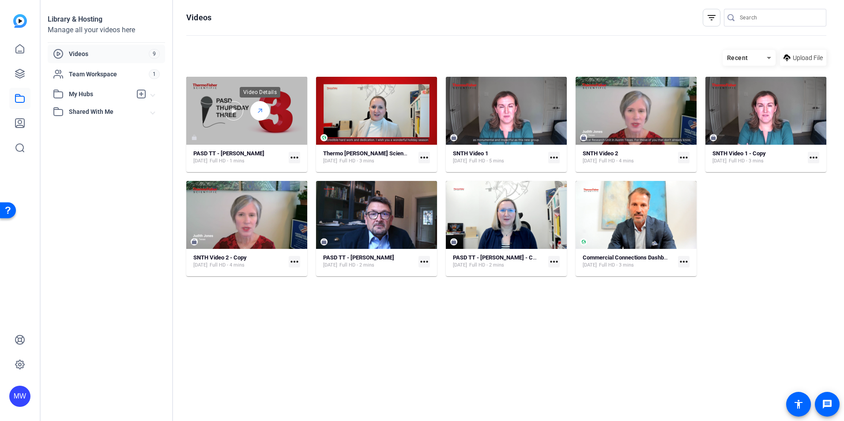
click at [258, 112] on icon at bounding box center [259, 110] width 7 height 11
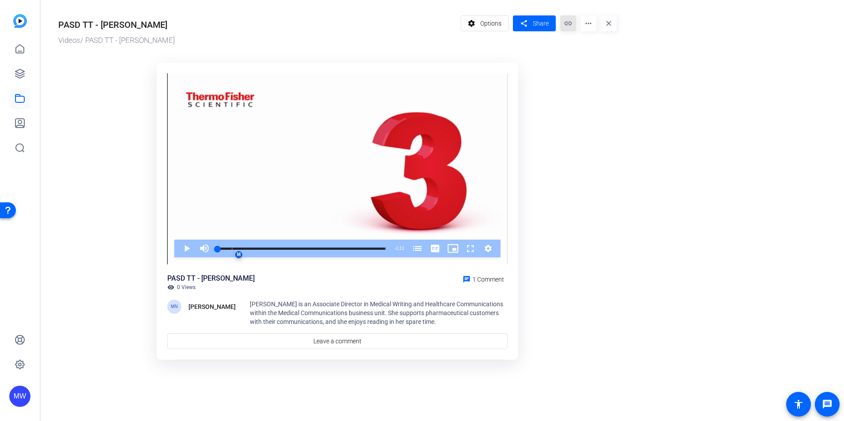
click at [561, 26] on mat-icon "link" at bounding box center [568, 23] width 16 height 16
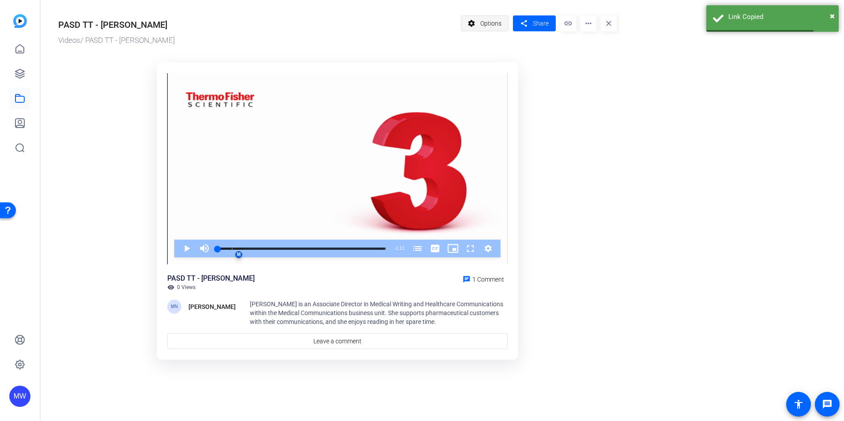
click at [483, 16] on span "Options" at bounding box center [490, 23] width 21 height 17
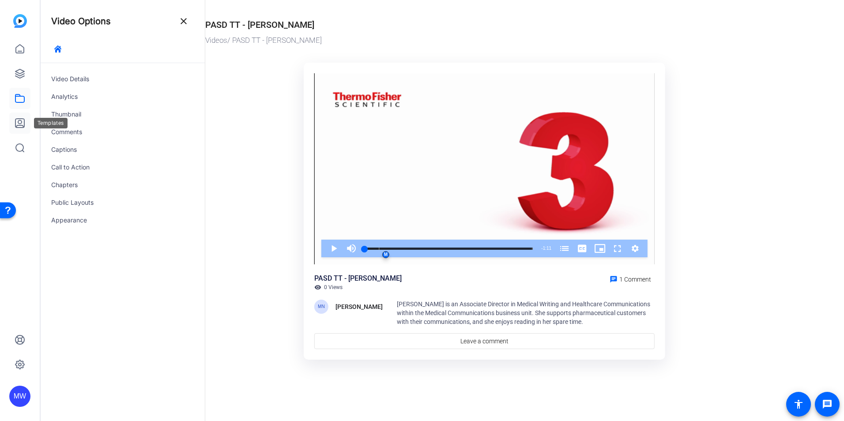
click at [16, 116] on link at bounding box center [19, 123] width 21 height 21
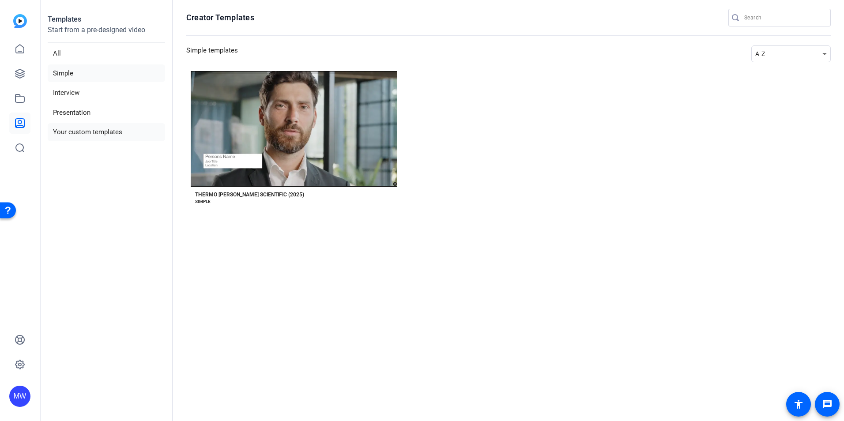
click at [98, 136] on li "Your custom templates" at bounding box center [106, 132] width 117 height 18
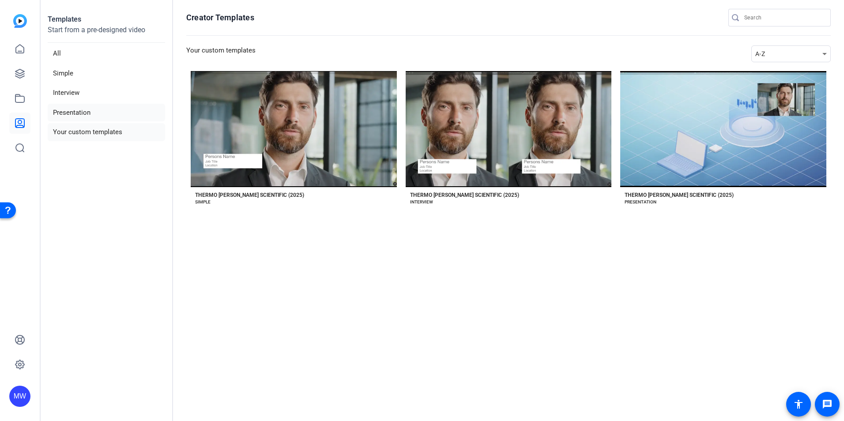
click at [75, 112] on li "Presentation" at bounding box center [106, 113] width 117 height 18
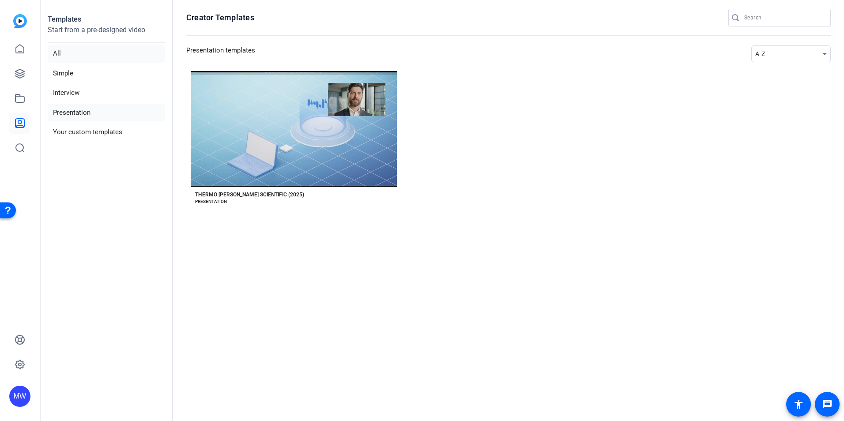
click at [59, 53] on li "All" at bounding box center [106, 54] width 117 height 18
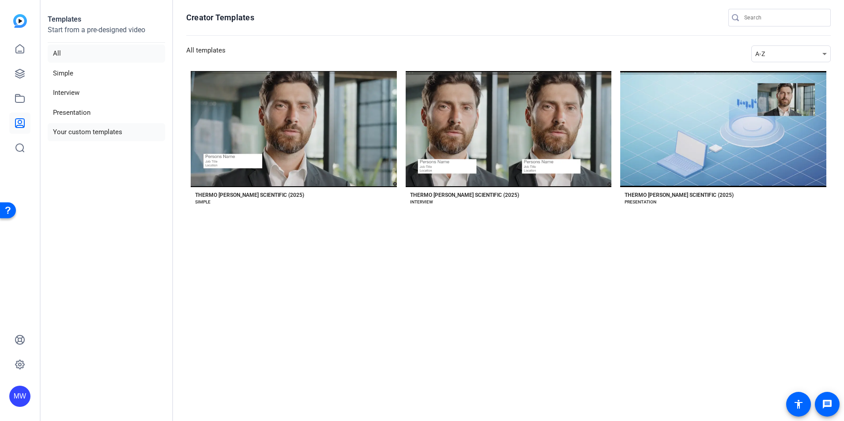
click at [84, 131] on li "Your custom templates" at bounding box center [106, 132] width 117 height 18
click at [22, 71] on icon at bounding box center [20, 73] width 11 height 11
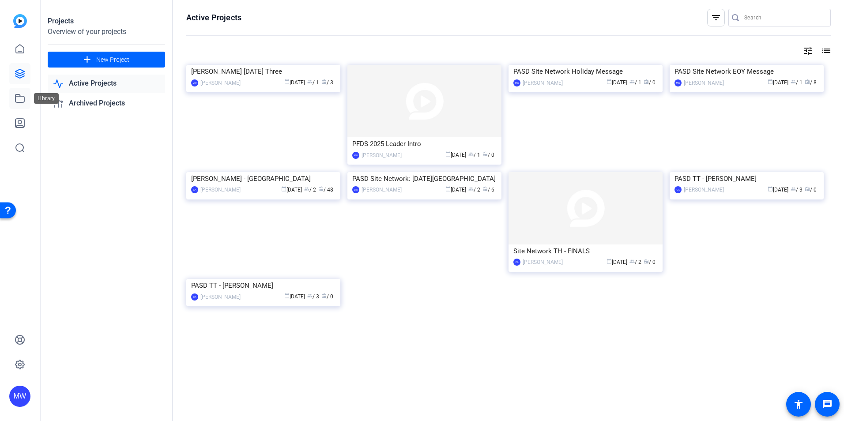
click at [20, 101] on icon at bounding box center [20, 98] width 11 height 11
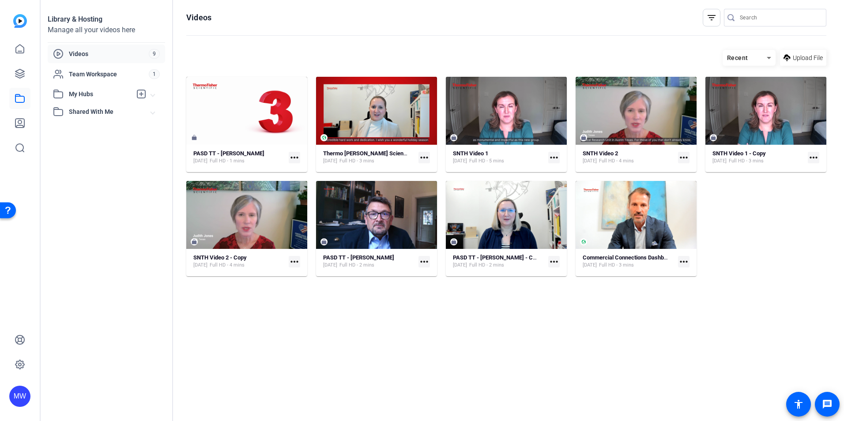
click at [107, 113] on span "Shared With Me" at bounding box center [110, 111] width 82 height 9
click at [81, 116] on div "Shared With Me" at bounding box center [102, 111] width 98 height 11
click at [296, 161] on mat-icon "more_horiz" at bounding box center [294, 157] width 11 height 11
click at [324, 195] on span "Extract MP4" at bounding box center [313, 193] width 35 height 11
drag, startPoint x: 21, startPoint y: 49, endPoint x: 8, endPoint y: 62, distance: 18.1
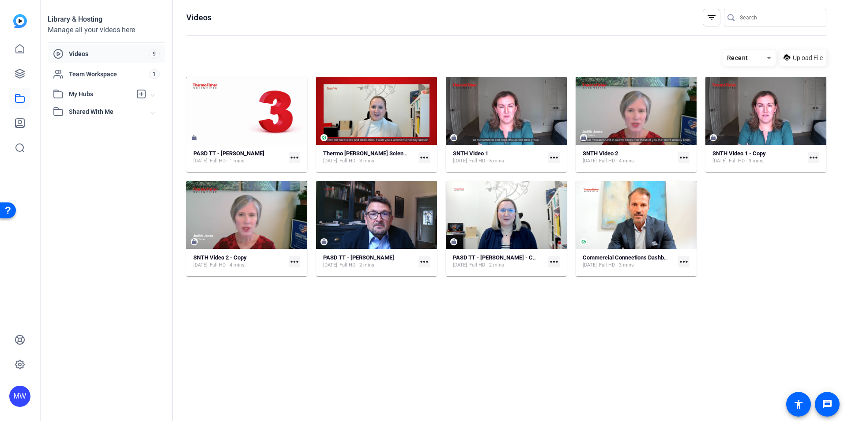
drag, startPoint x: 8, startPoint y: 62, endPoint x: 16, endPoint y: 17, distance: 45.6
drag, startPoint x: 16, startPoint y: 17, endPoint x: 123, endPoint y: 242, distance: 249.0
click at [123, 242] on div "Library & Hosting Manage all your videos here Videos 9 Team Workspace 1 My Hubs…" at bounding box center [107, 210] width 132 height 421
click at [561, 59] on span "Upload File" at bounding box center [807, 57] width 30 height 9
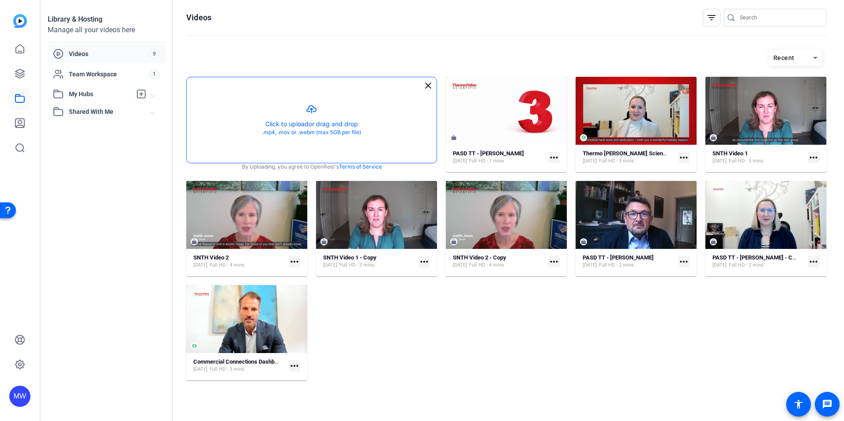
click at [341, 128] on button "button" at bounding box center [312, 120] width 250 height 86
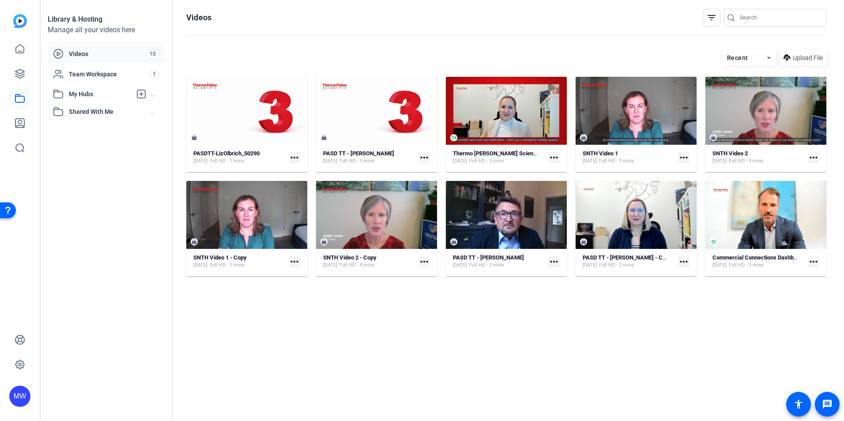
click at [57, 249] on div "Library & Hosting Manage all your videos here Videos 10 Team Workspace 1 My Hub…" at bounding box center [107, 210] width 132 height 421
click at [17, 73] on icon at bounding box center [20, 73] width 11 height 11
